Goal: Check status: Check status

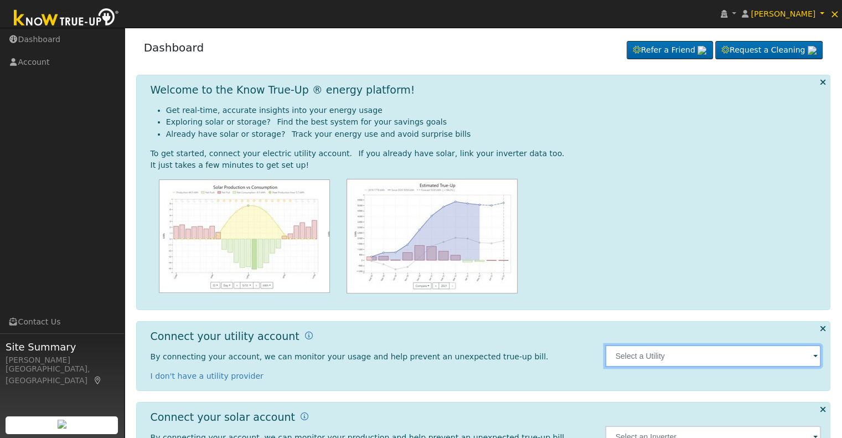
click at [812, 354] on input "text" at bounding box center [713, 356] width 216 height 22
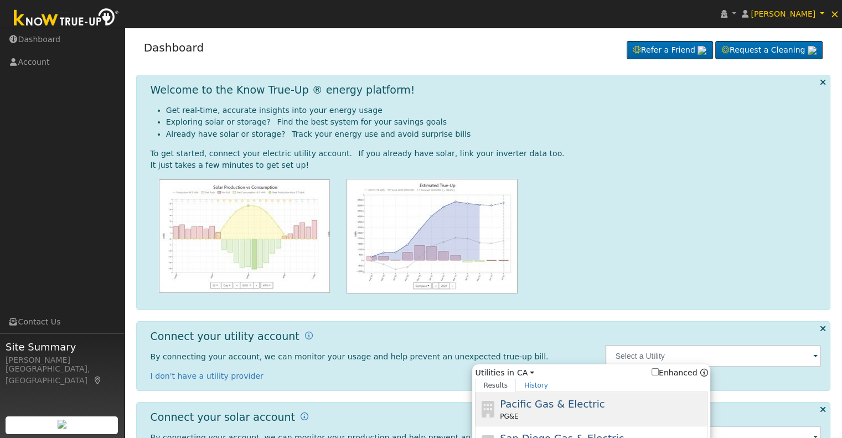
click at [578, 413] on div "PG&E" at bounding box center [602, 416] width 205 height 10
type input "PG&E"
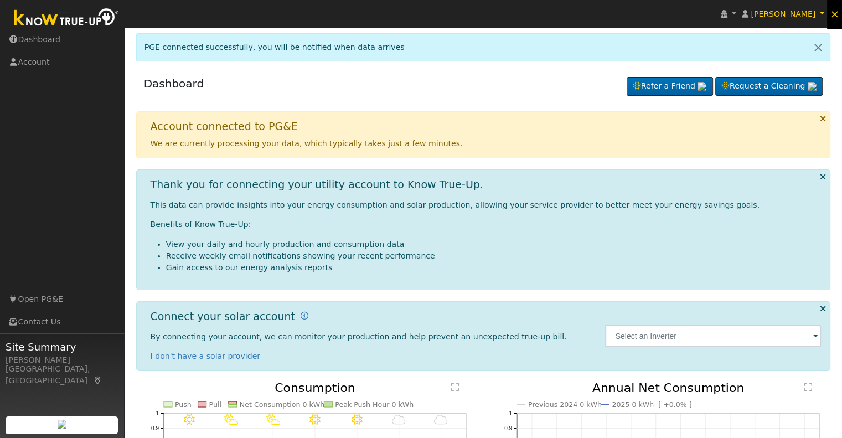
click at [833, 15] on span "×" at bounding box center [834, 13] width 9 height 13
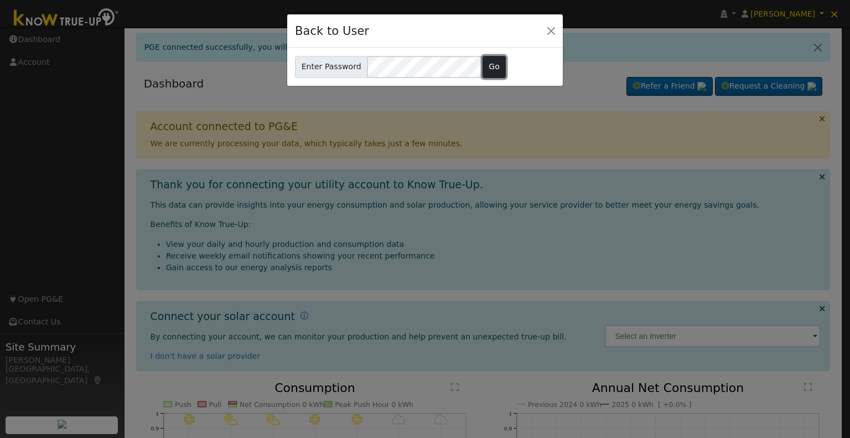
click at [489, 67] on button "Go" at bounding box center [495, 67] width 24 height 22
